Goal: Check status: Check status

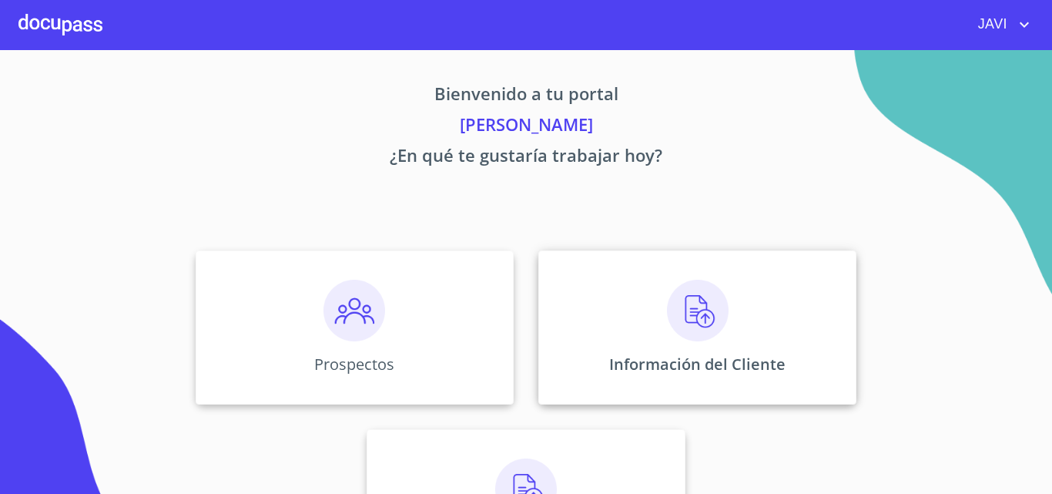
click at [695, 310] on img at bounding box center [698, 311] width 62 height 62
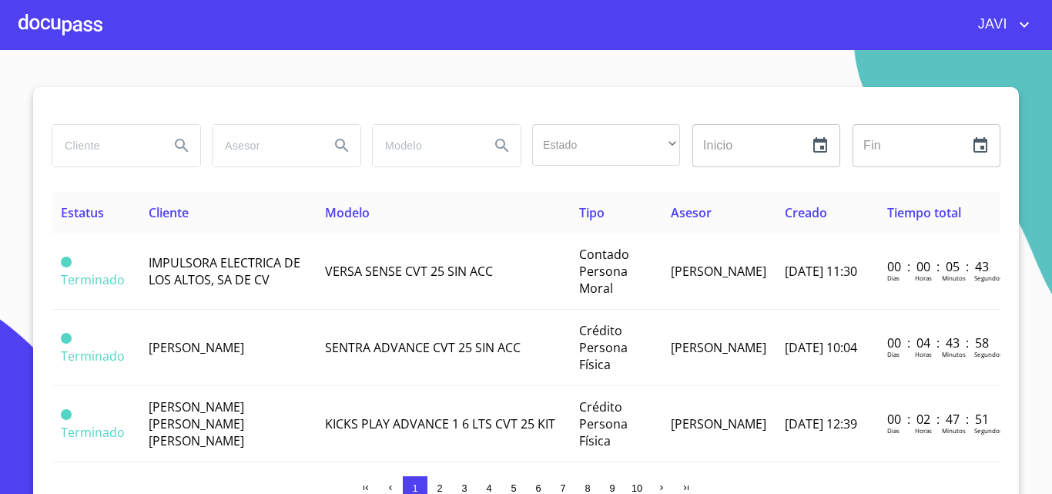
click at [83, 146] on input "search" at bounding box center [104, 146] width 105 height 42
type input "[PERSON_NAME]"
click at [178, 142] on icon "Search" at bounding box center [181, 145] width 13 height 13
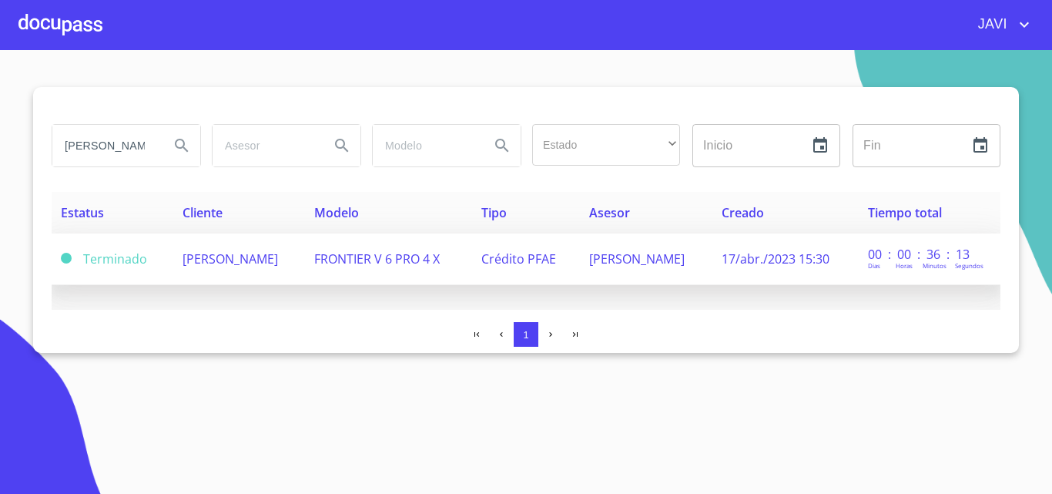
click at [440, 262] on span "FRONTIER V 6 PRO 4 X" at bounding box center [377, 258] width 126 height 17
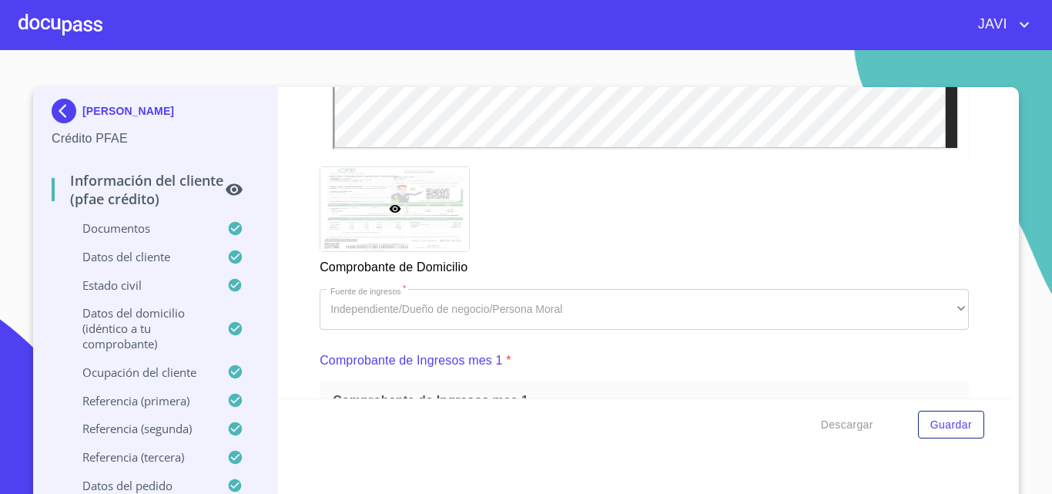
scroll to position [1001, 0]
